Goal: Information Seeking & Learning: Learn about a topic

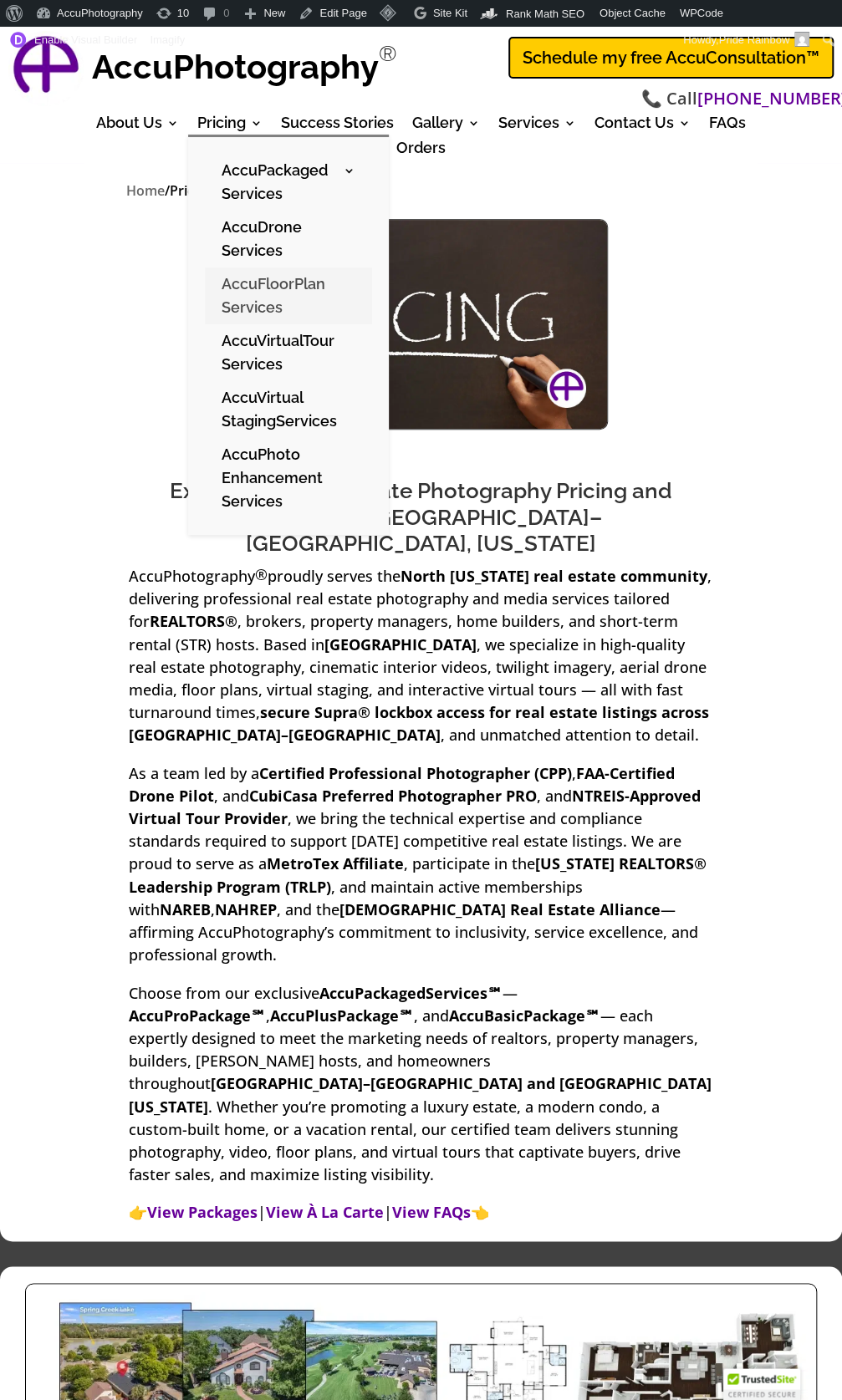
click at [247, 297] on link "AccuFloorPlan Services" at bounding box center [289, 295] width 167 height 57
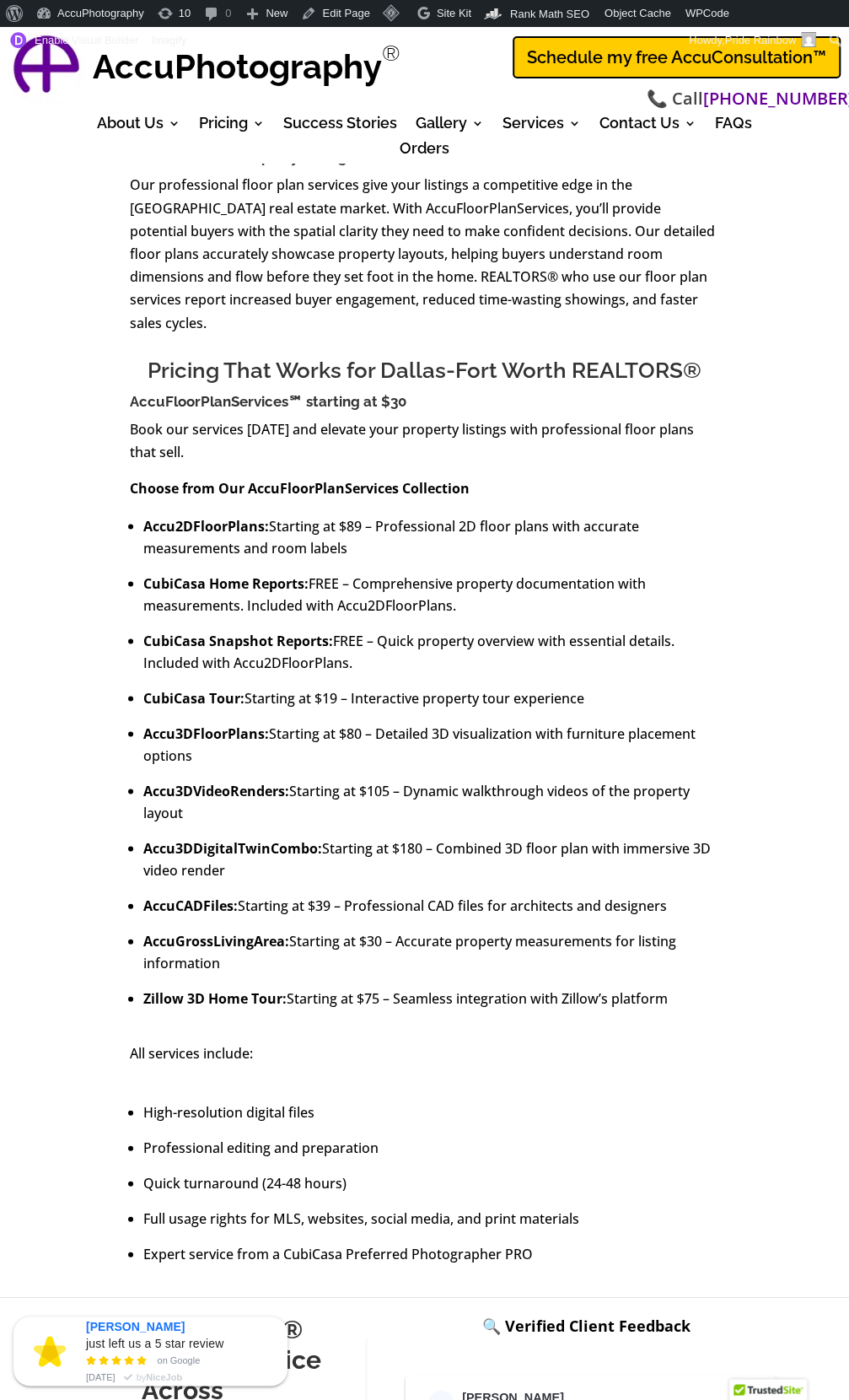
scroll to position [744, 0]
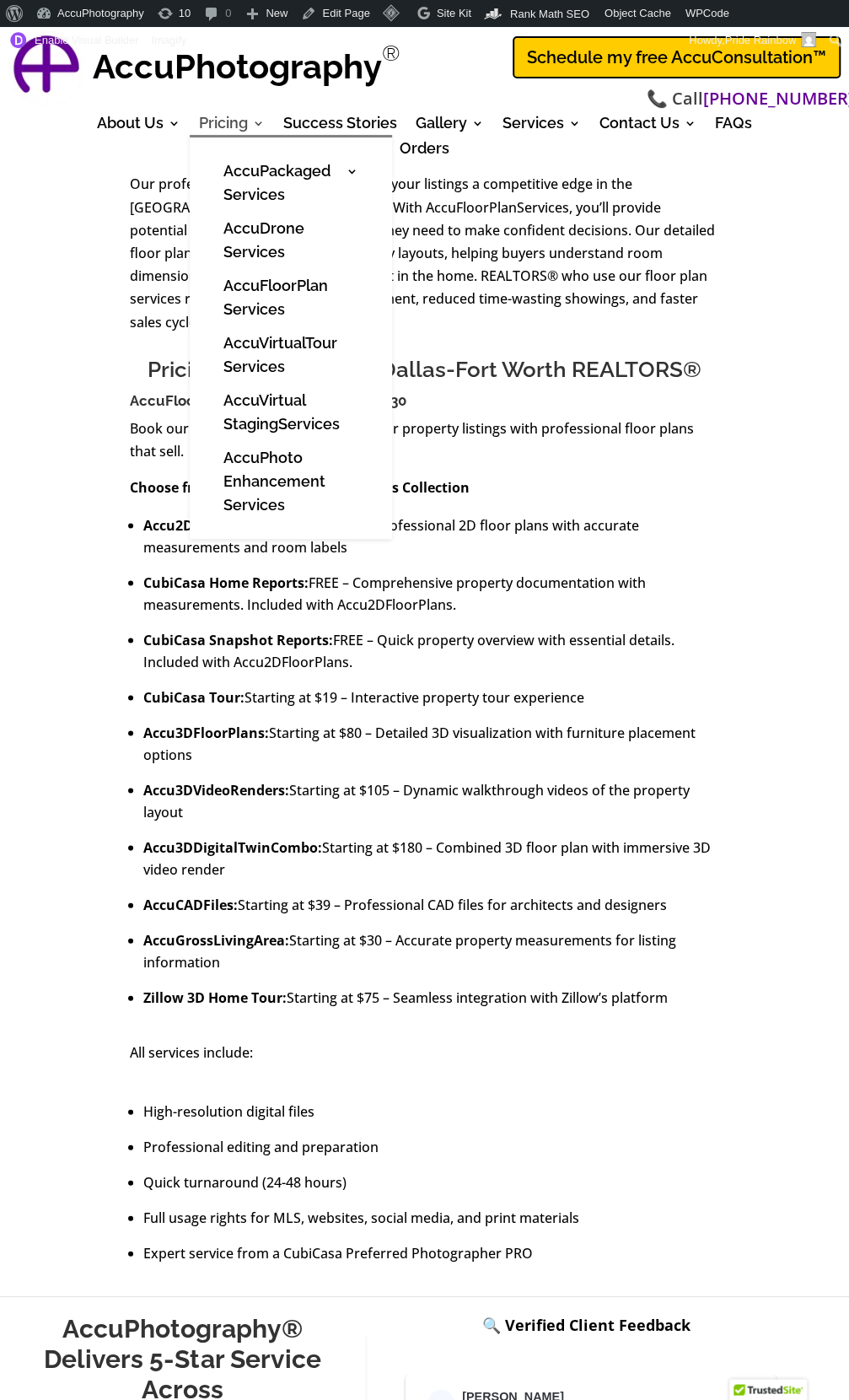
click at [236, 122] on link "Pricing" at bounding box center [232, 126] width 66 height 19
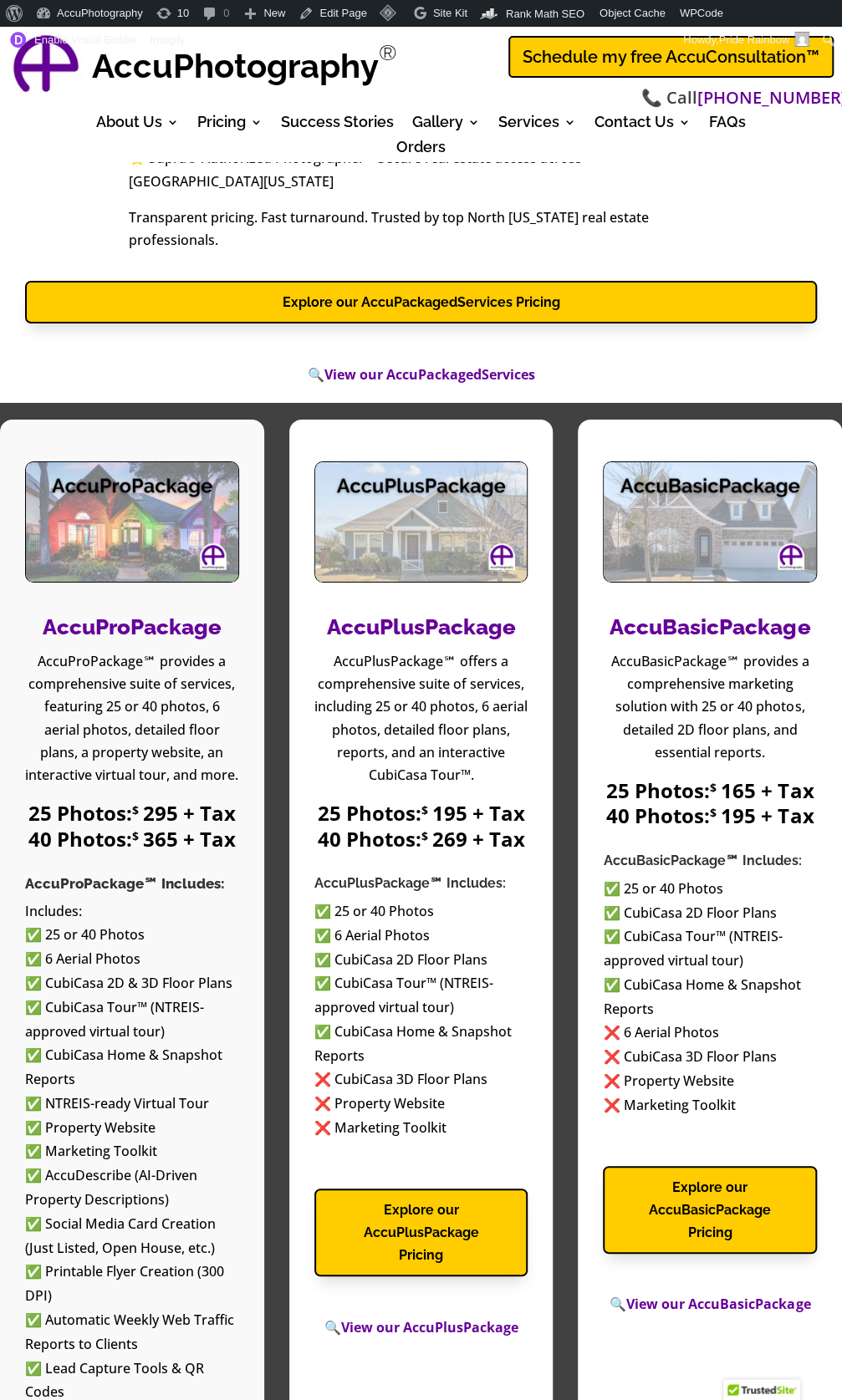
scroll to position [2072, 0]
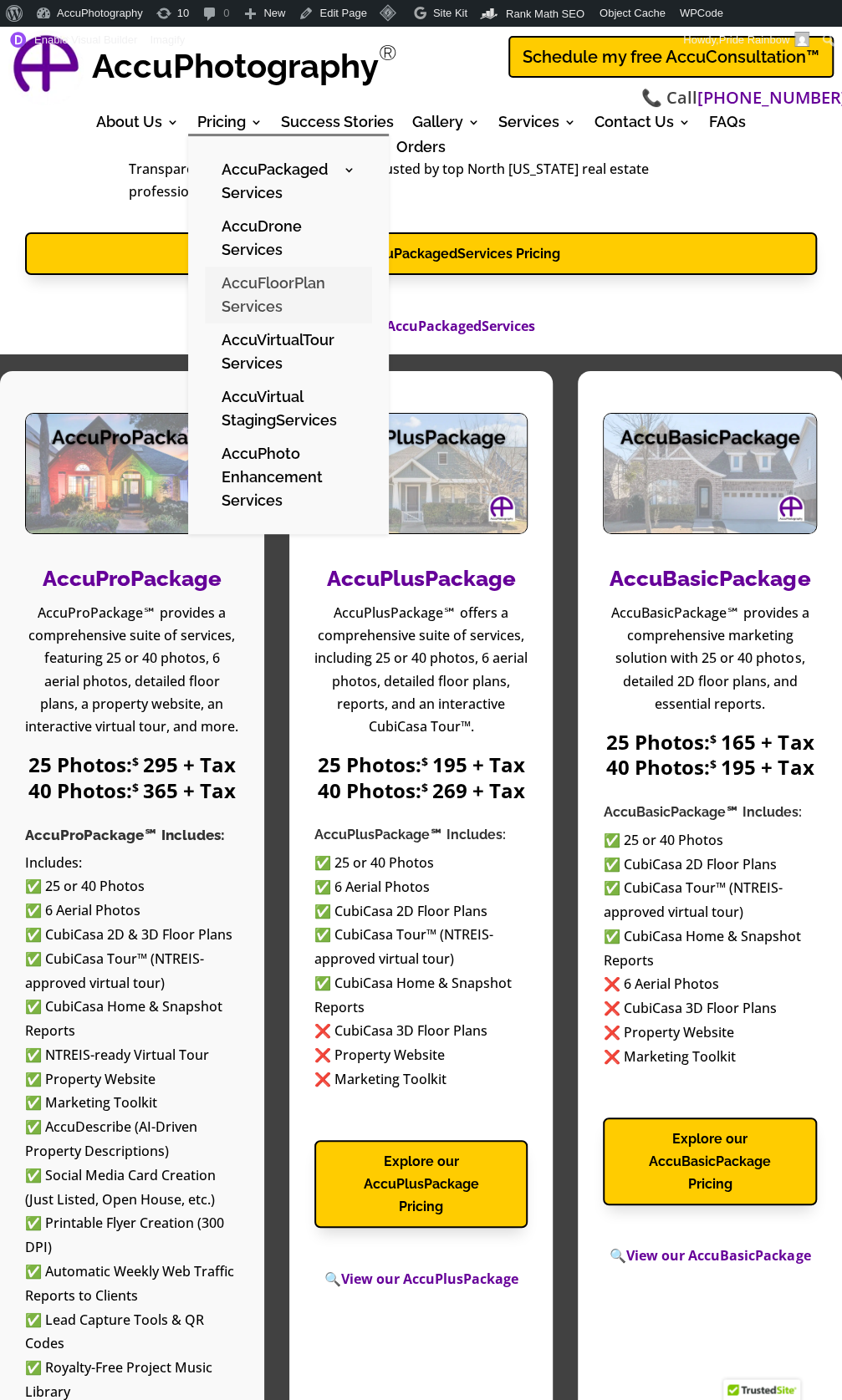
click at [245, 299] on link "AccuFloorPlan Services" at bounding box center [289, 295] width 167 height 57
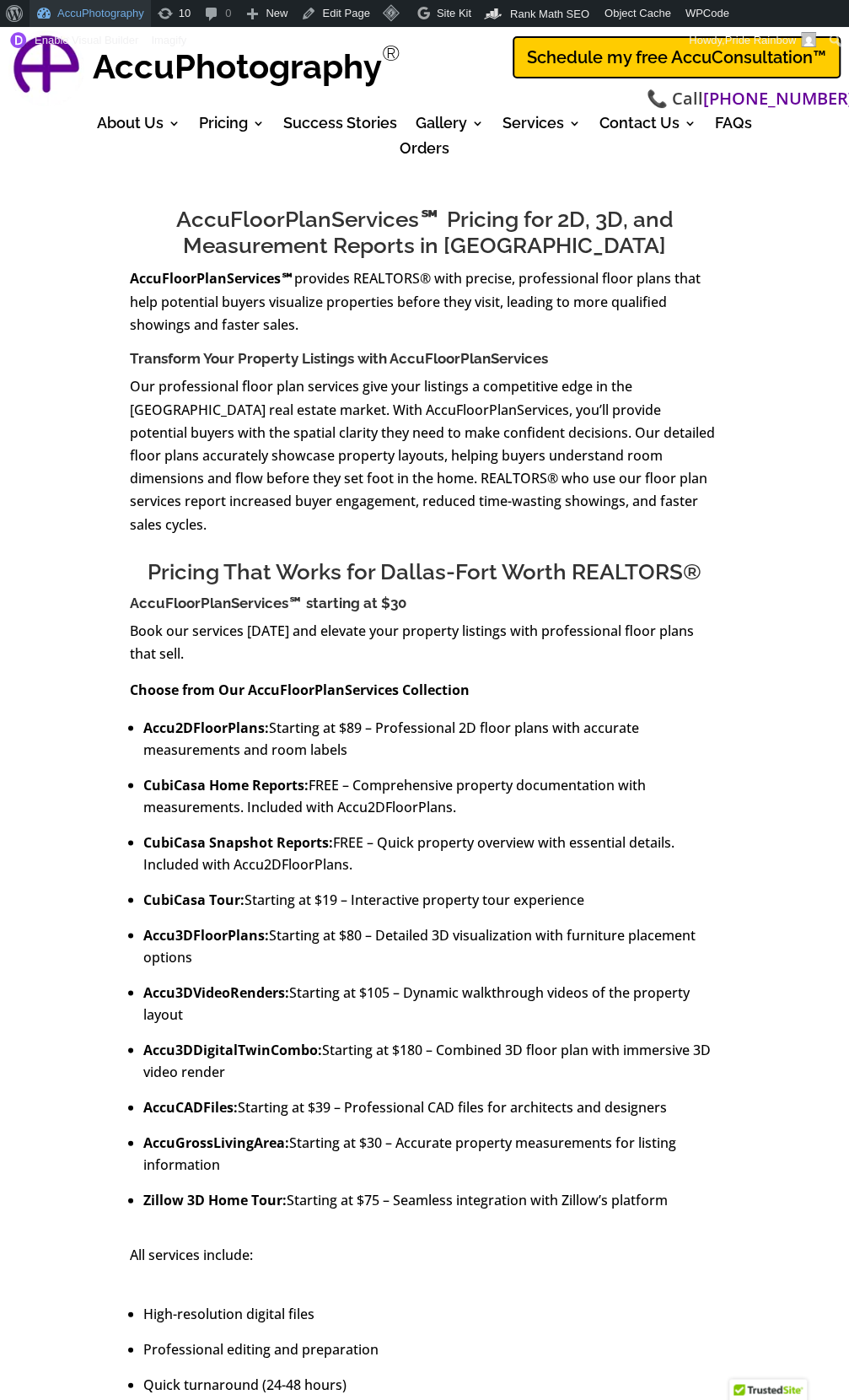
scroll to position [540, 0]
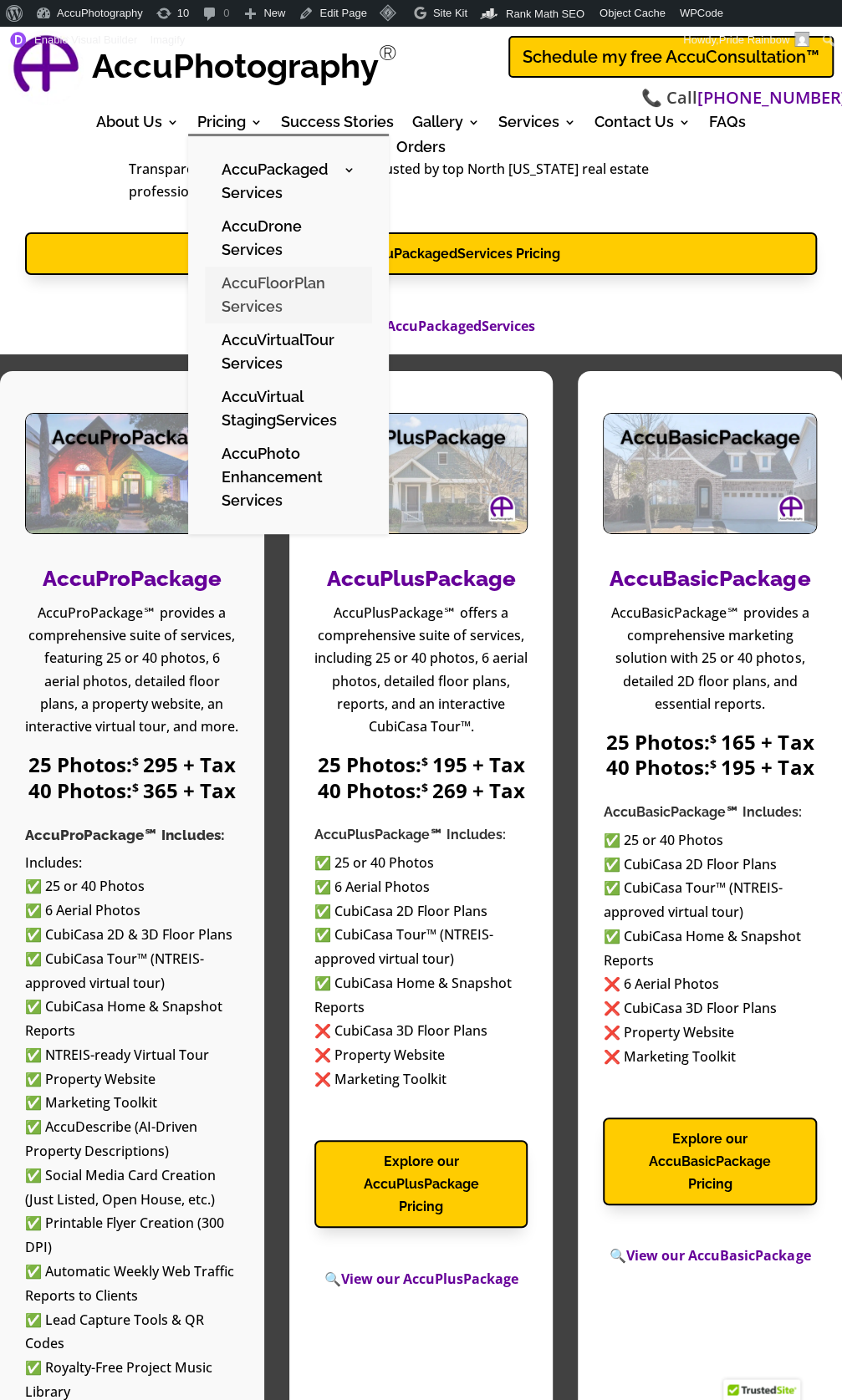
click at [231, 294] on link "AccuFloorPlan Services" at bounding box center [289, 295] width 167 height 57
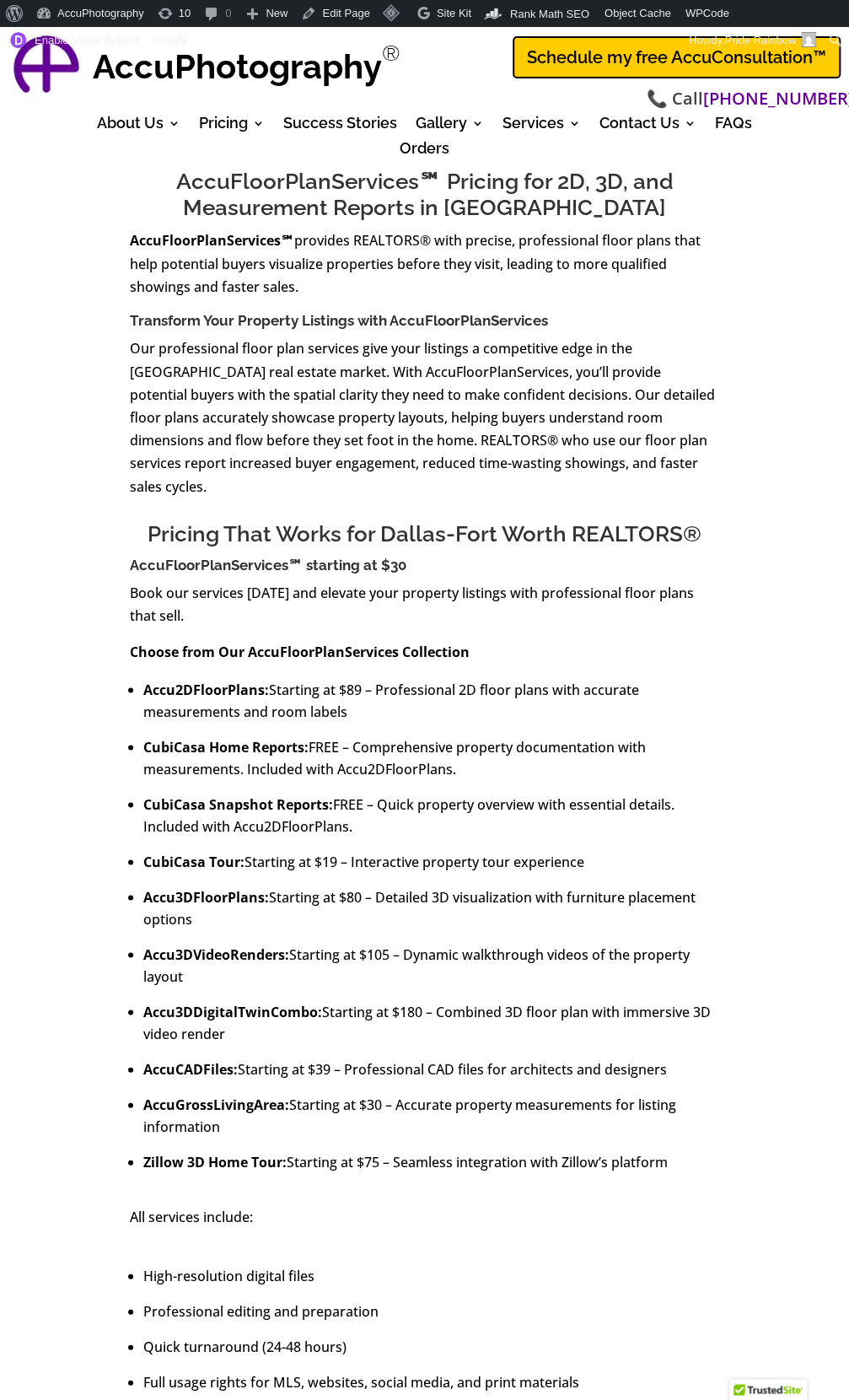
scroll to position [608, 0]
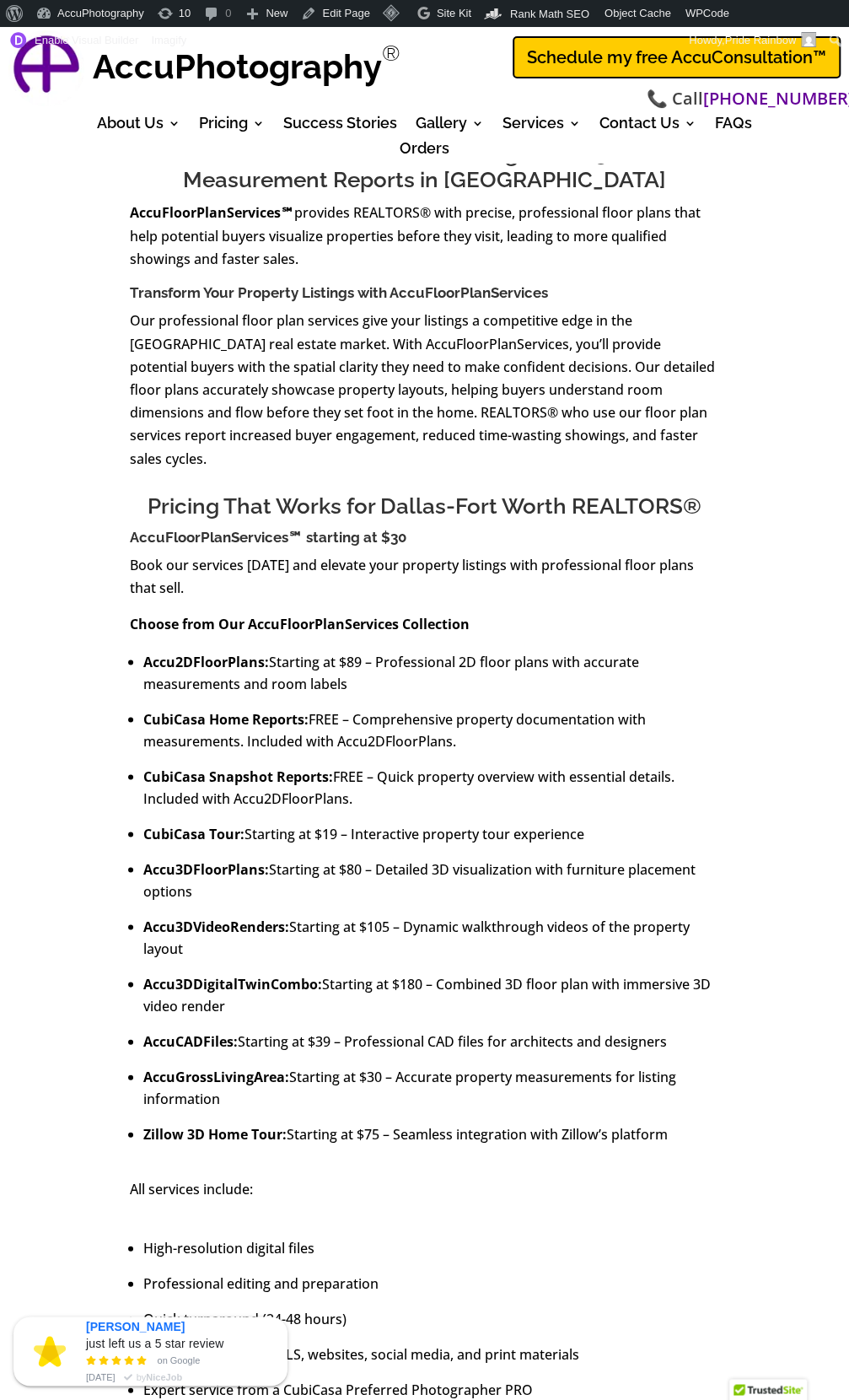
click at [194, 916] on strong "Accu3DVideoRenders:" at bounding box center [216, 925] width 145 height 19
copy strong "Accu3DVideoRenders"
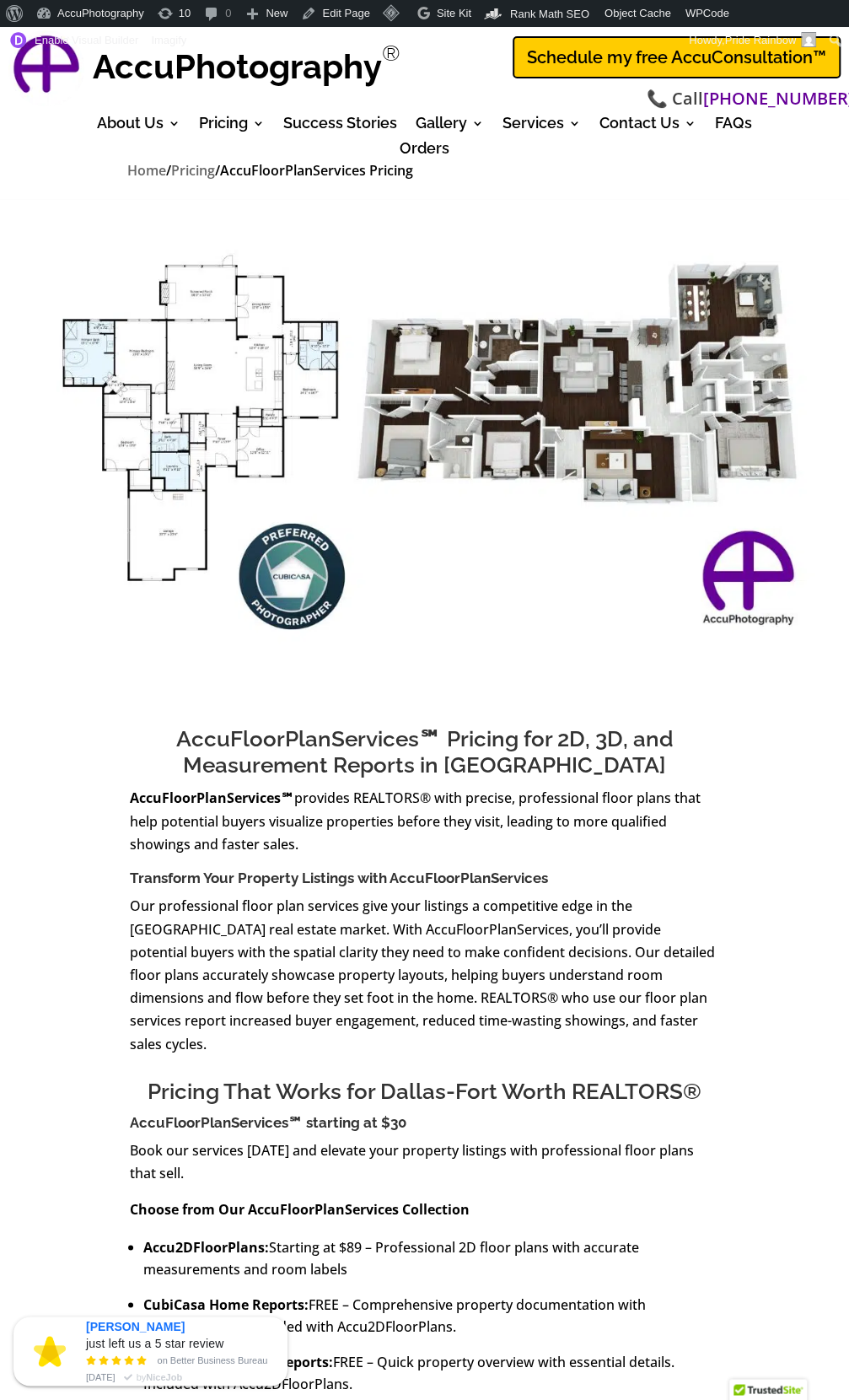
scroll to position [0, 0]
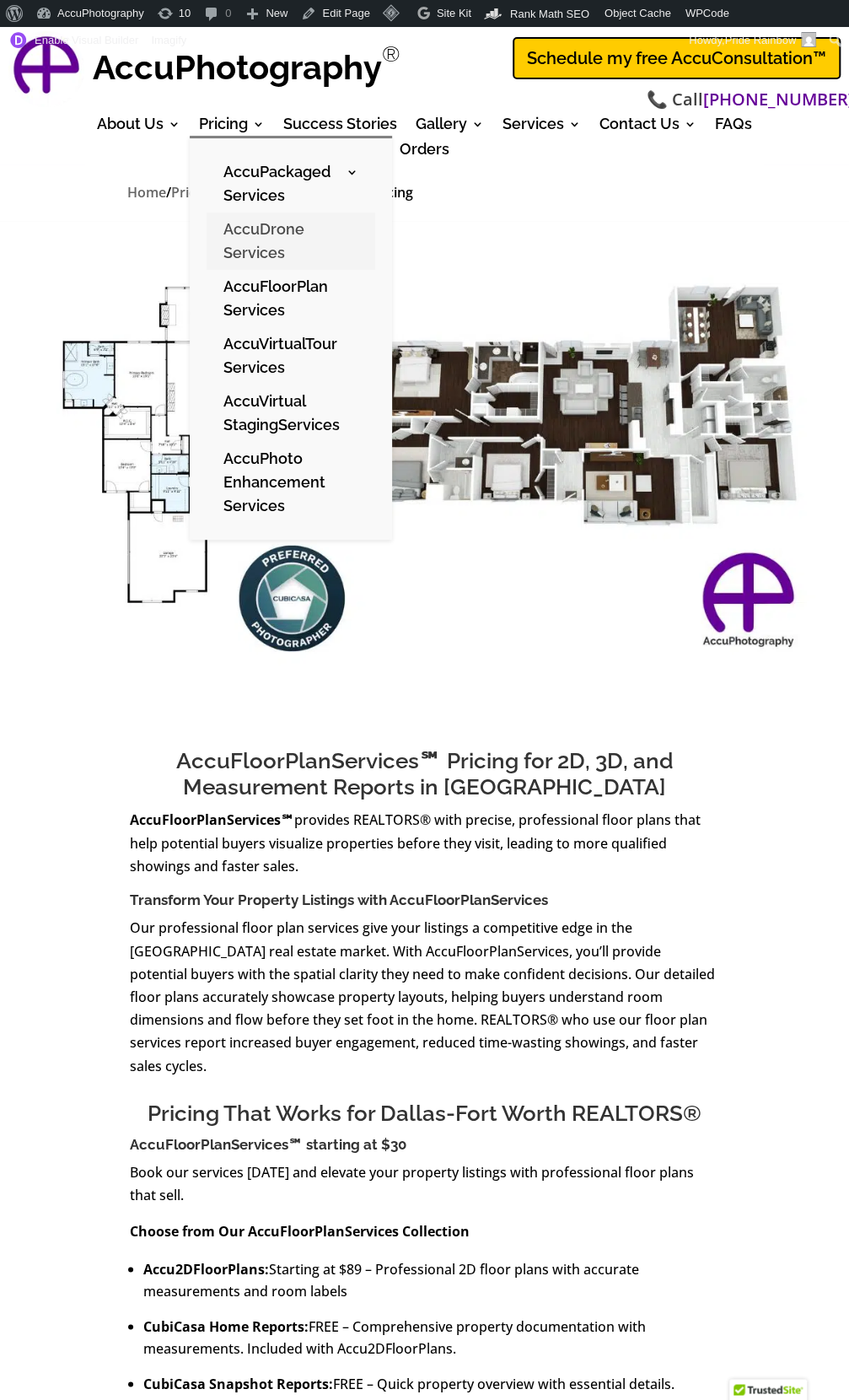
click at [251, 248] on link "AccuDrone Services" at bounding box center [291, 241] width 169 height 58
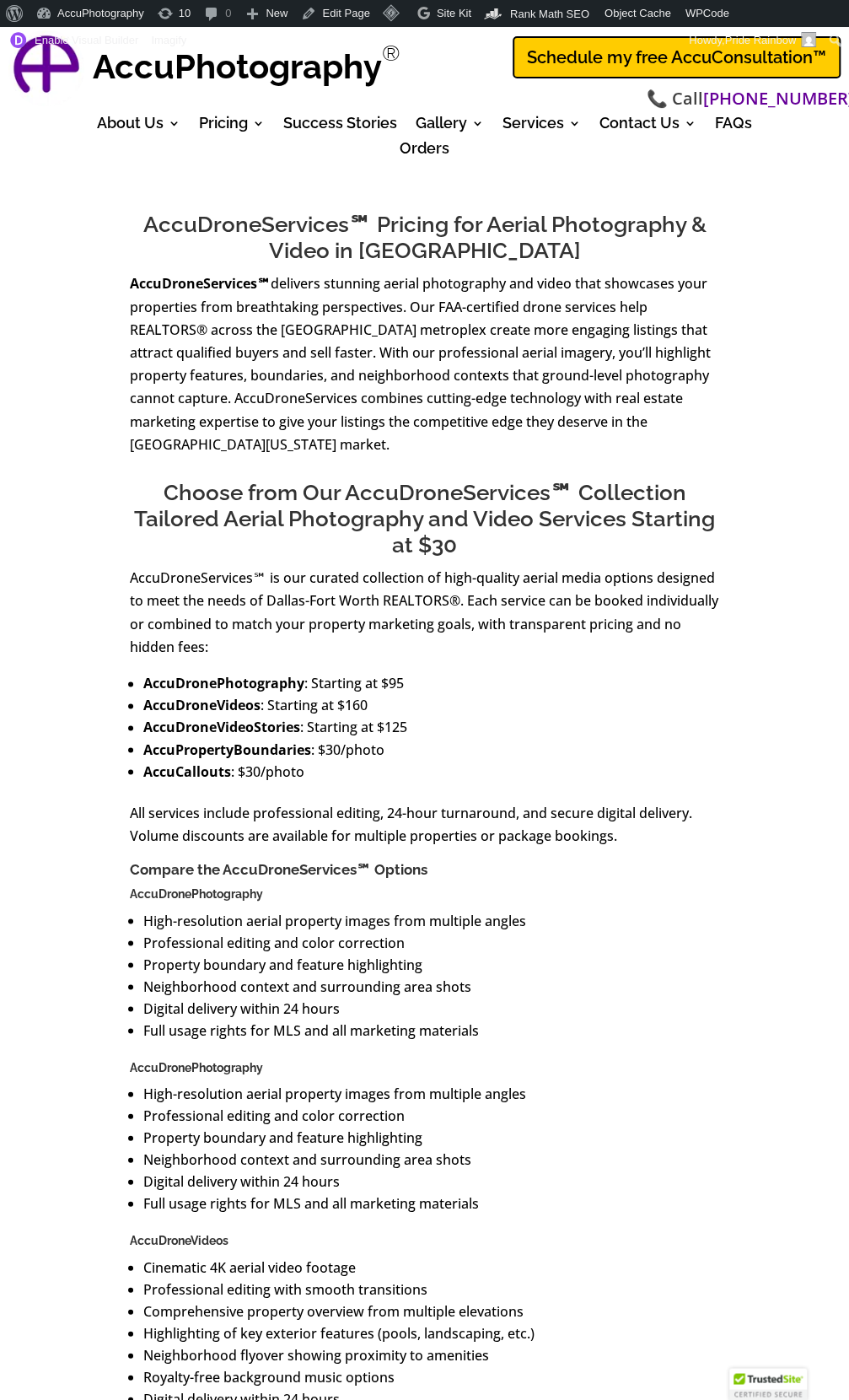
scroll to position [538, 0]
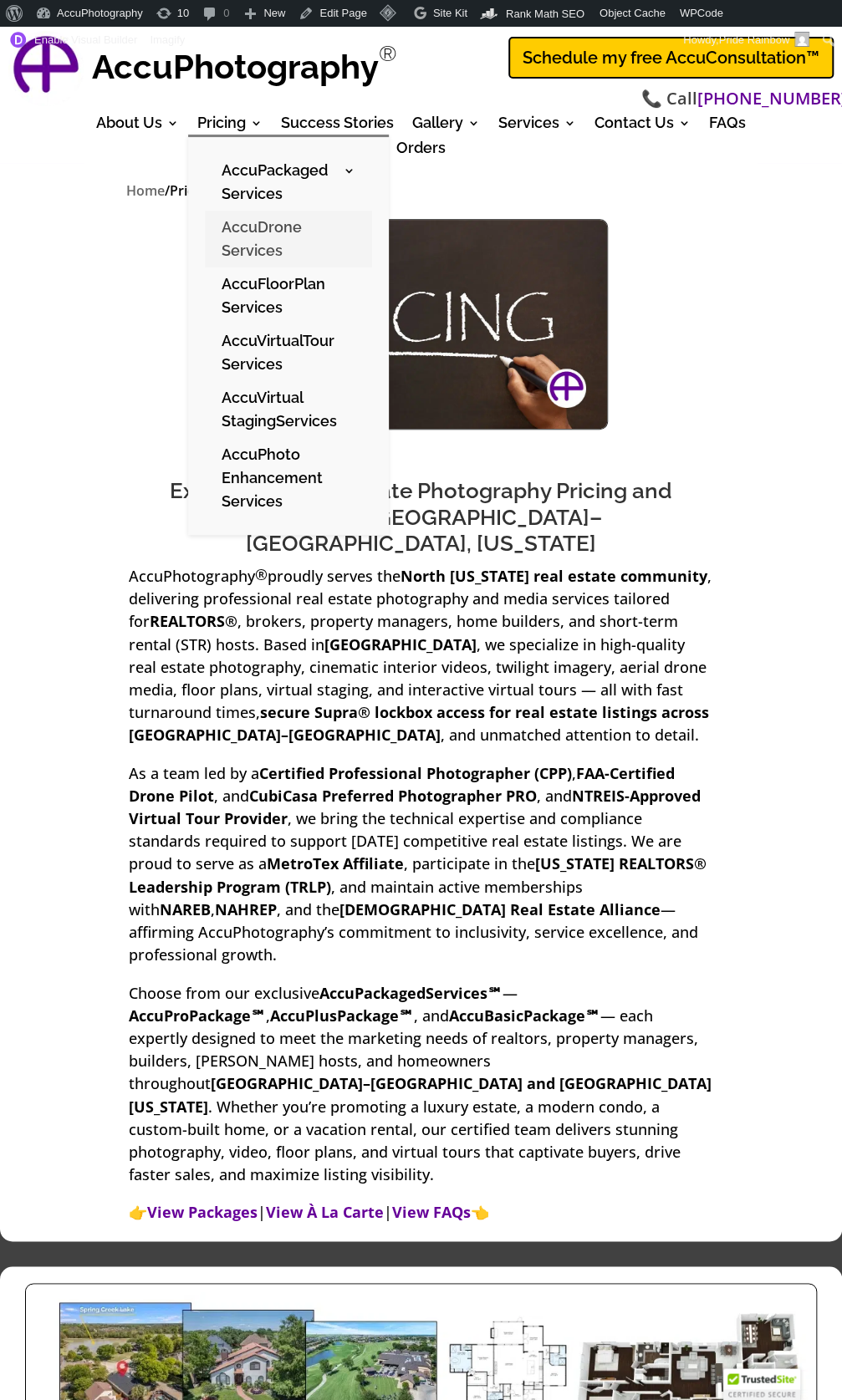
click at [236, 242] on link "AccuDrone Services" at bounding box center [289, 239] width 167 height 57
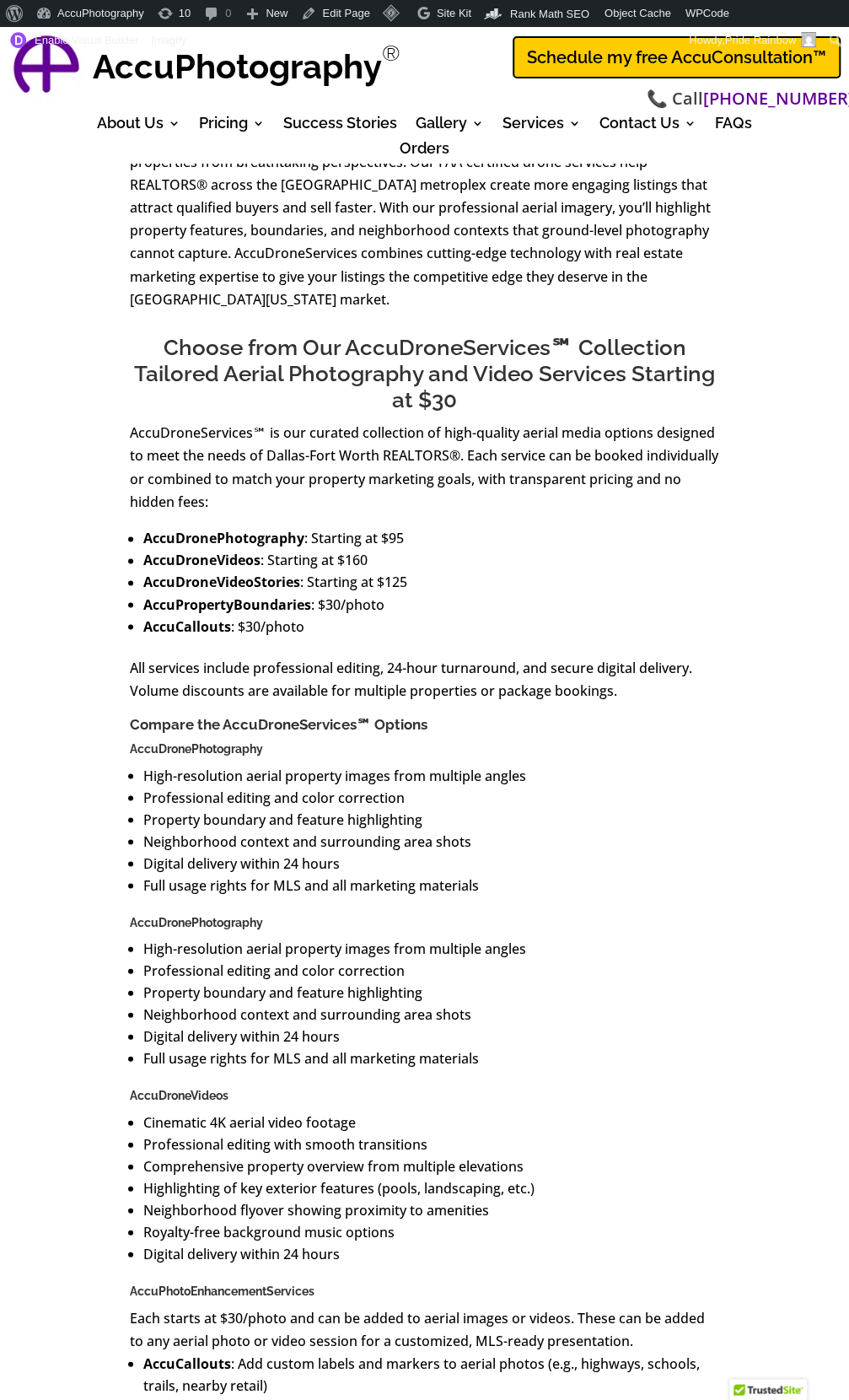
scroll to position [680, 0]
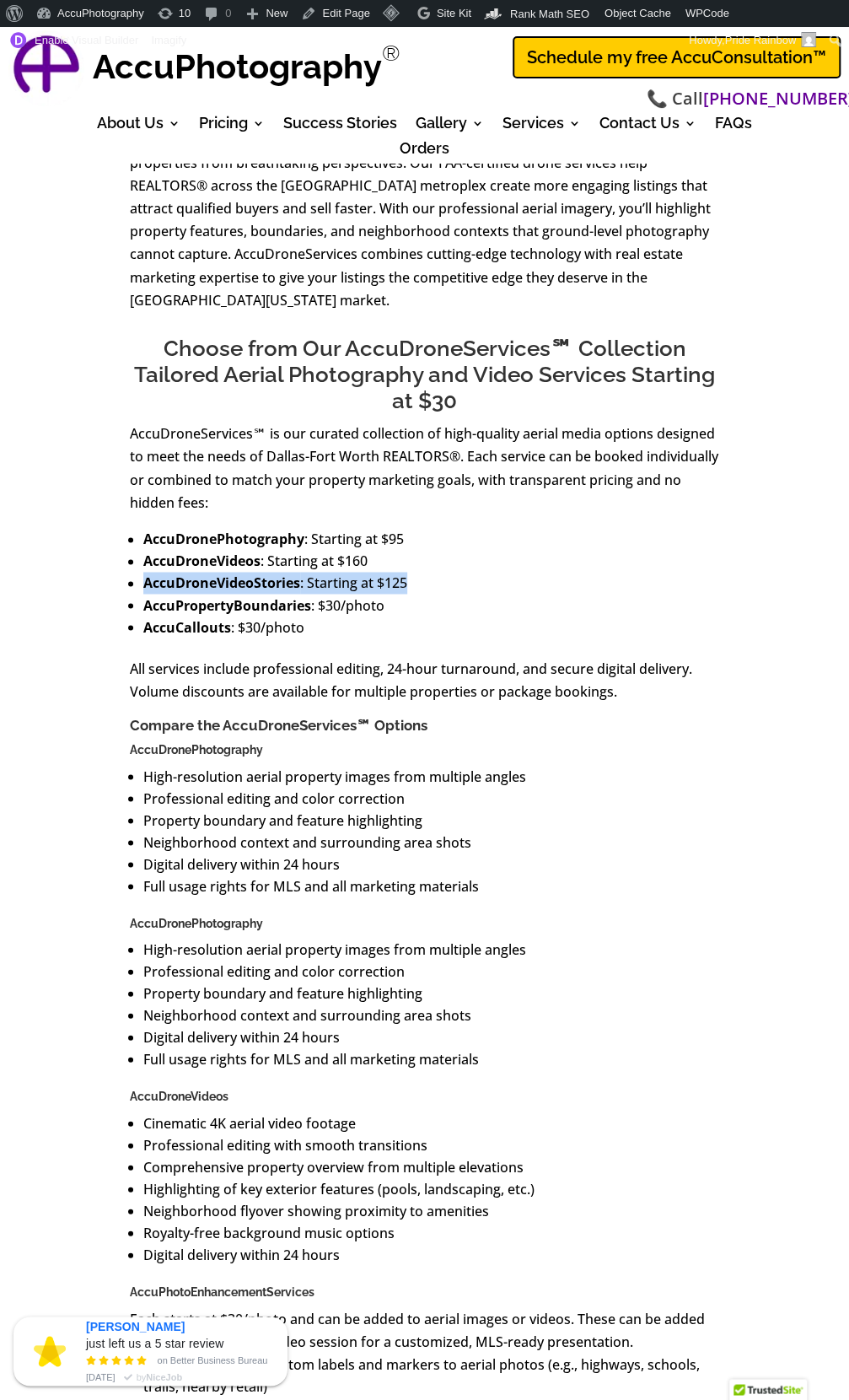
drag, startPoint x: 417, startPoint y: 583, endPoint x: 142, endPoint y: 586, distance: 275.0
click at [142, 586] on ul "AccuDronePhotography : Starting at $95 AccuDroneVideos : Starting at $160 AccuD…" at bounding box center [425, 592] width 591 height 129
copy li "AccuDroneVideoStories : Starting at $125"
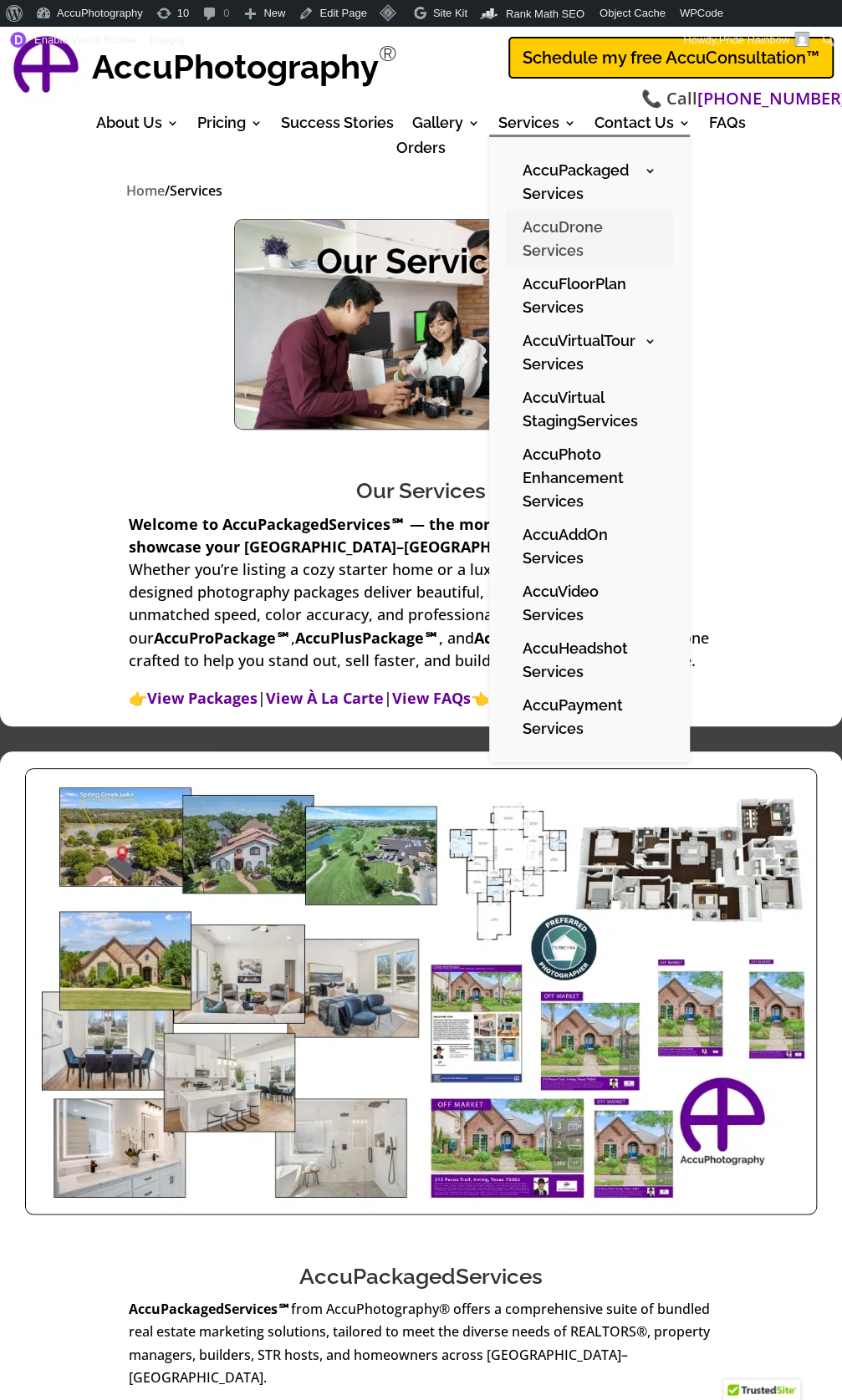
click at [555, 250] on link "AccuDrone Services" at bounding box center [589, 239] width 167 height 57
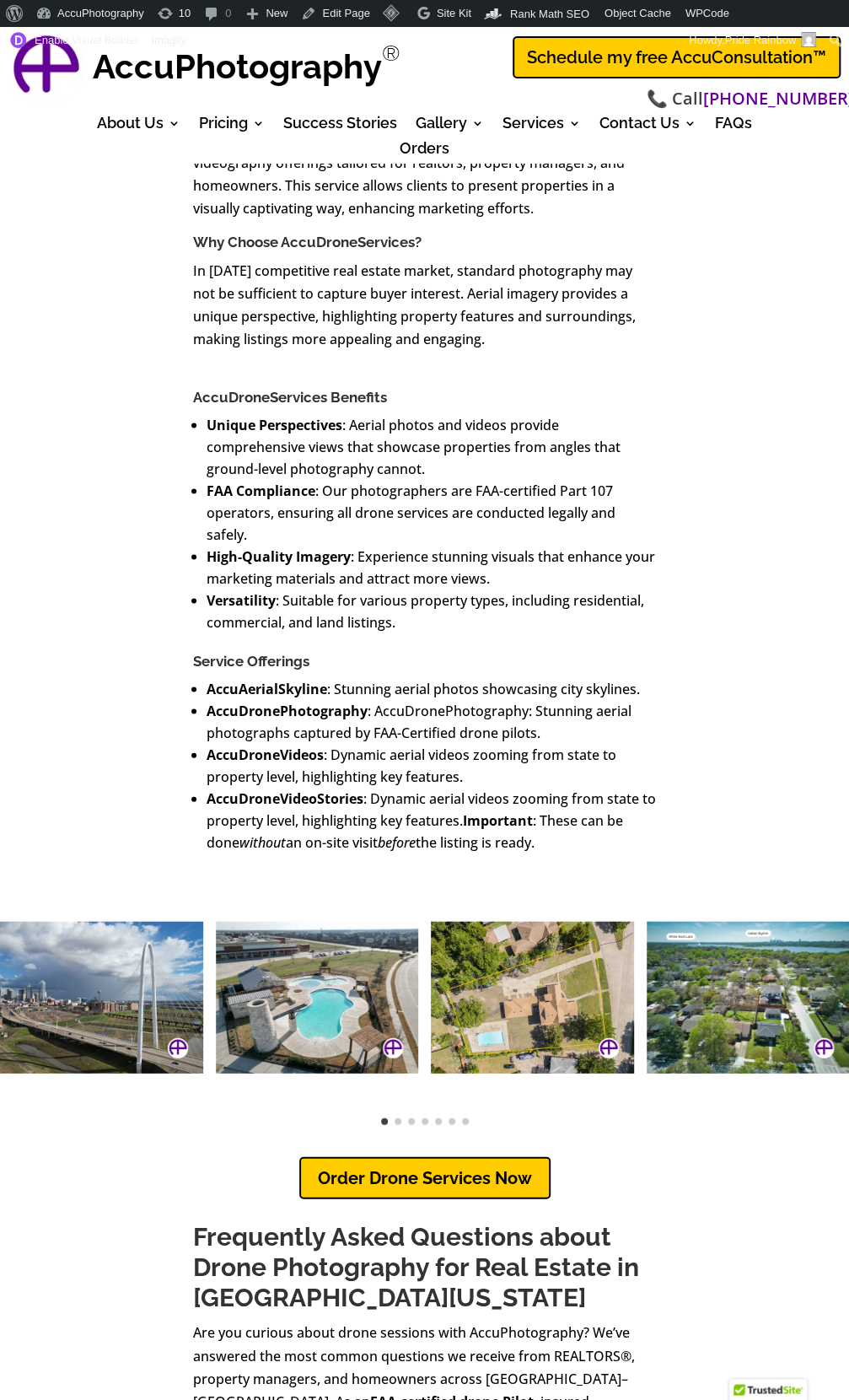
scroll to position [877, 0]
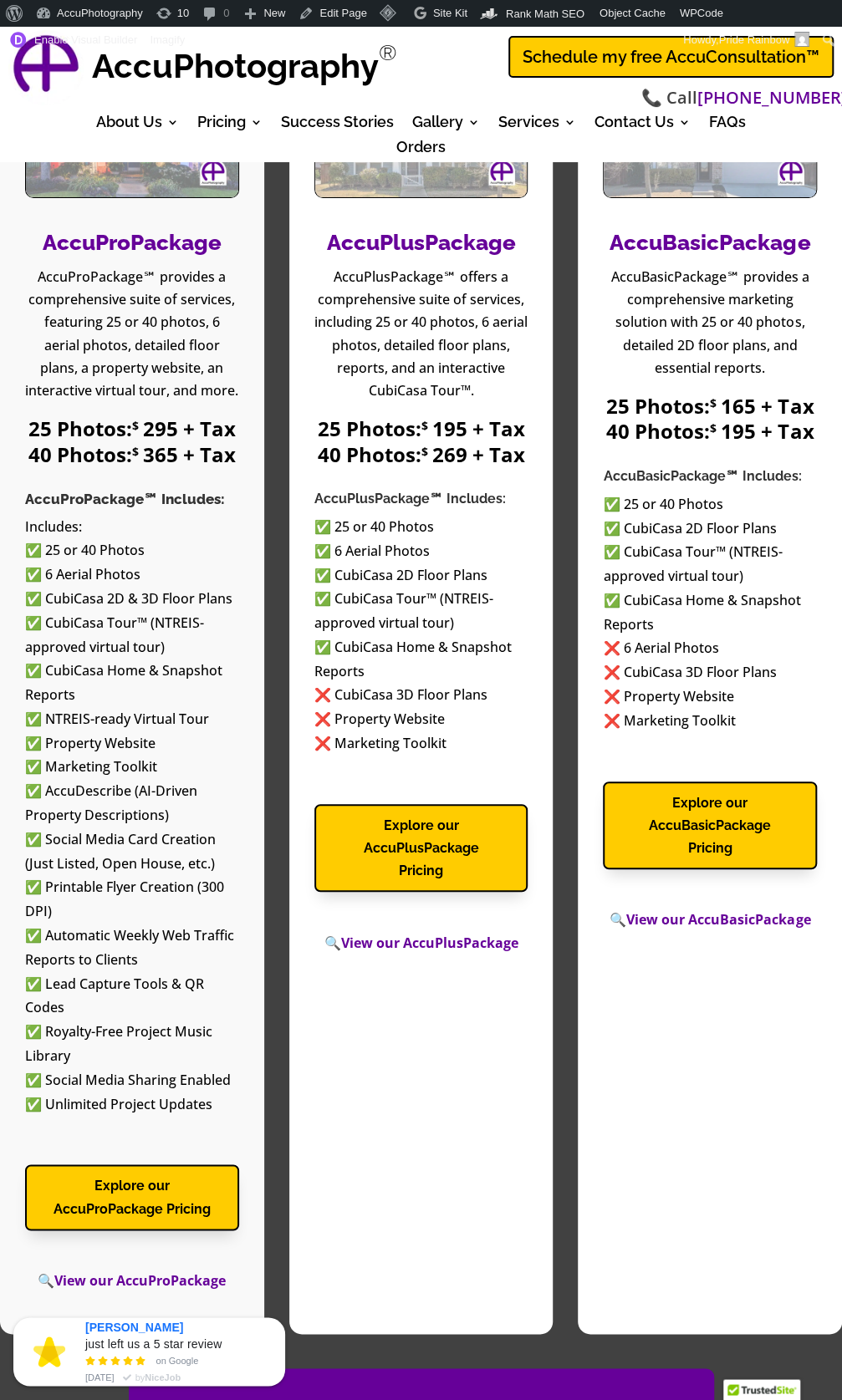
scroll to position [2408, 0]
